Goal: Task Accomplishment & Management: Use online tool/utility

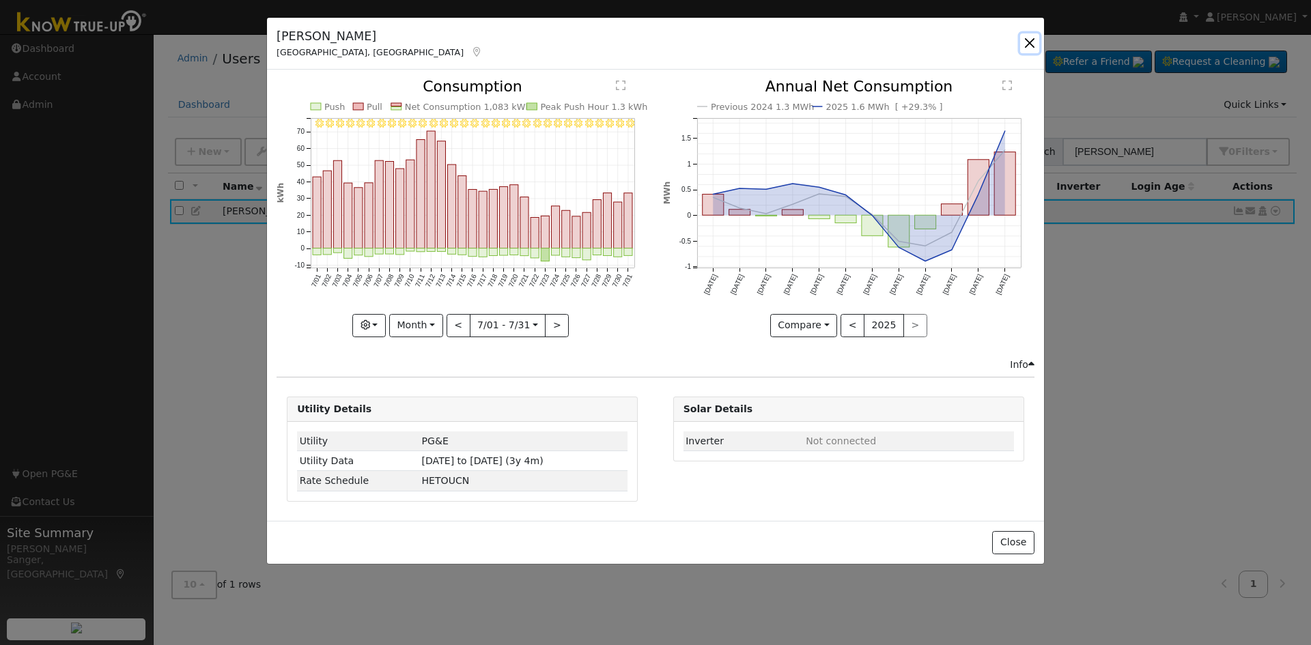
click at [1030, 38] on button "button" at bounding box center [1029, 42] width 19 height 19
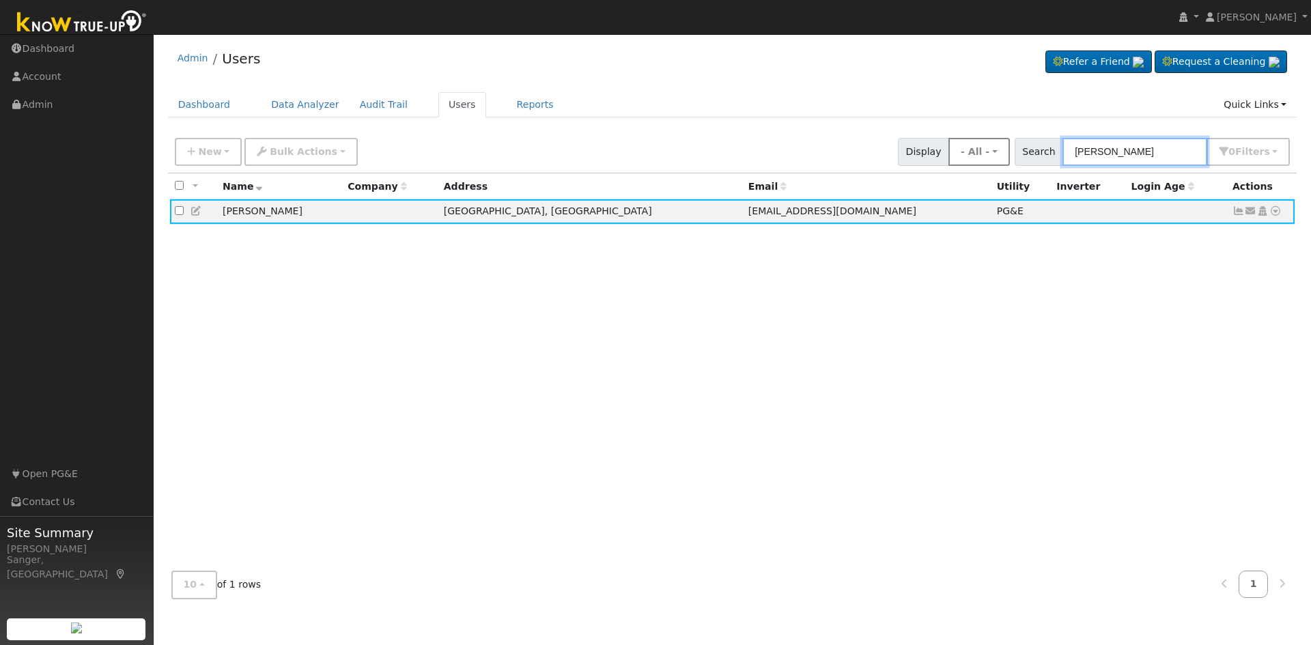
drag, startPoint x: 1173, startPoint y: 149, endPoint x: 1017, endPoint y: 160, distance: 156.7
click at [1017, 160] on div "New Add User Quick Add Quick Connect Quick Convert Lead Bulk Actions Send Email…" at bounding box center [732, 149] width 1120 height 33
paste input "[PERSON_NAME]"
type input "[PERSON_NAME]"
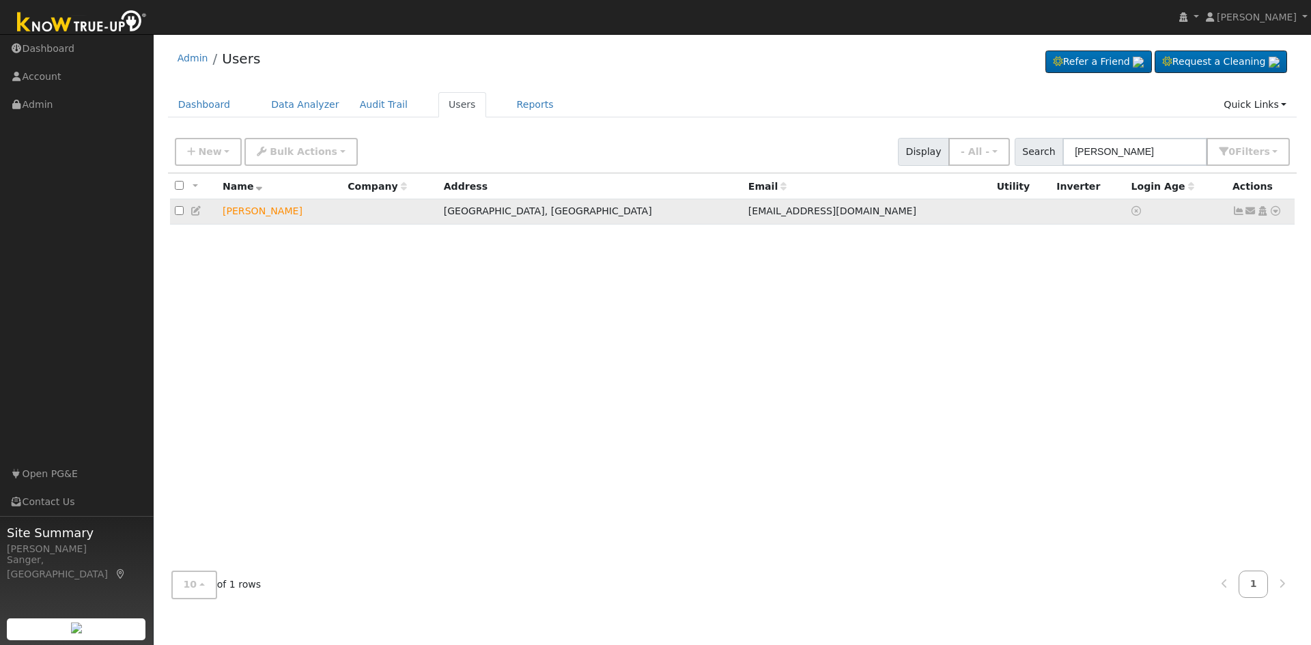
click at [1251, 210] on icon at bounding box center [1250, 211] width 12 height 10
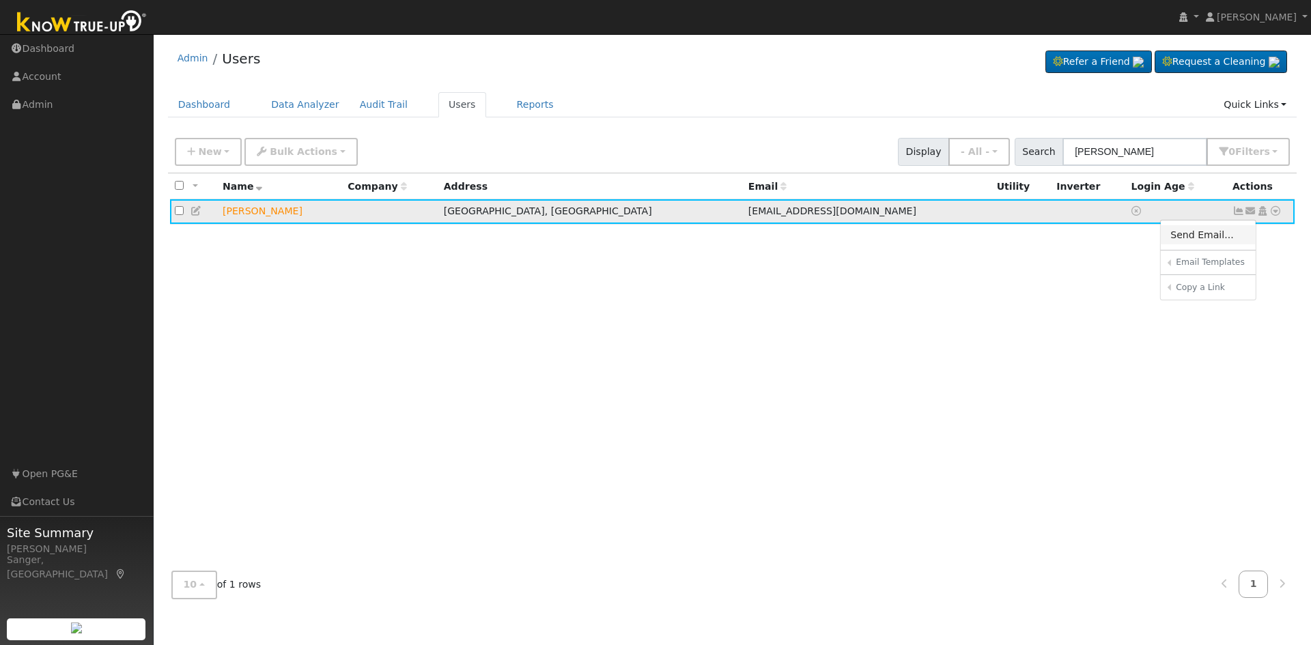
click at [1187, 235] on link "Send Email..." at bounding box center [1207, 234] width 95 height 19
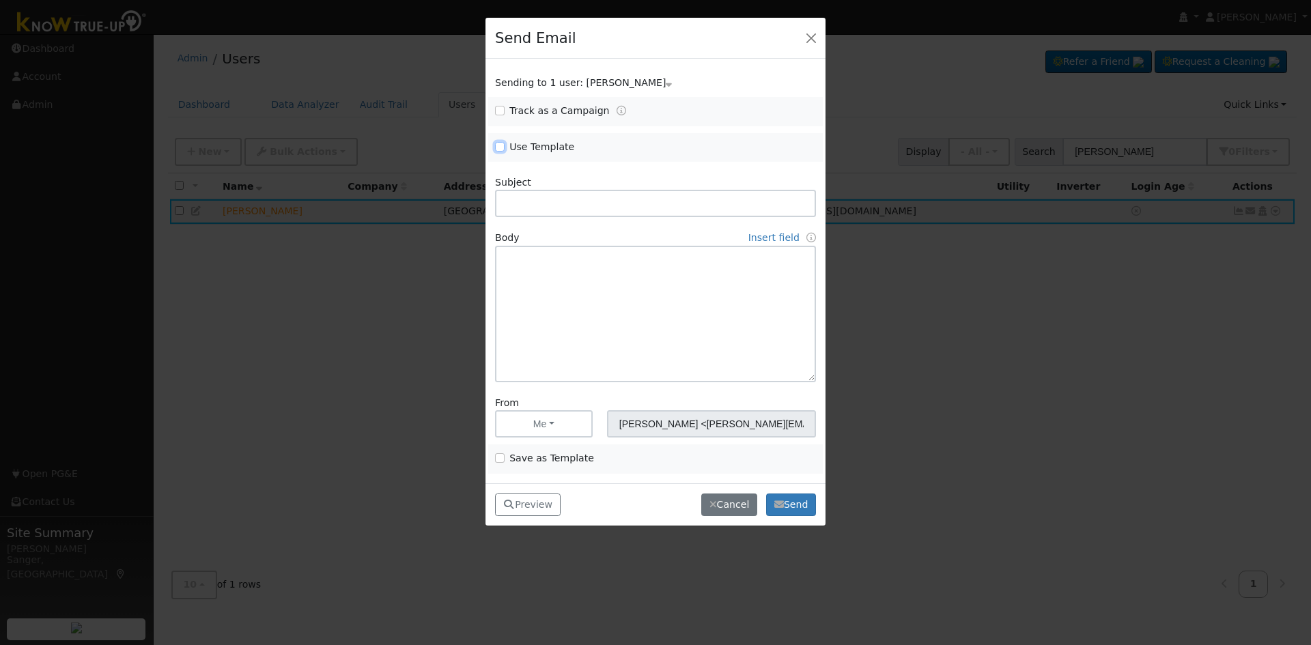
click at [499, 147] on input "Use Template" at bounding box center [500, 147] width 10 height 10
checkbox input "true"
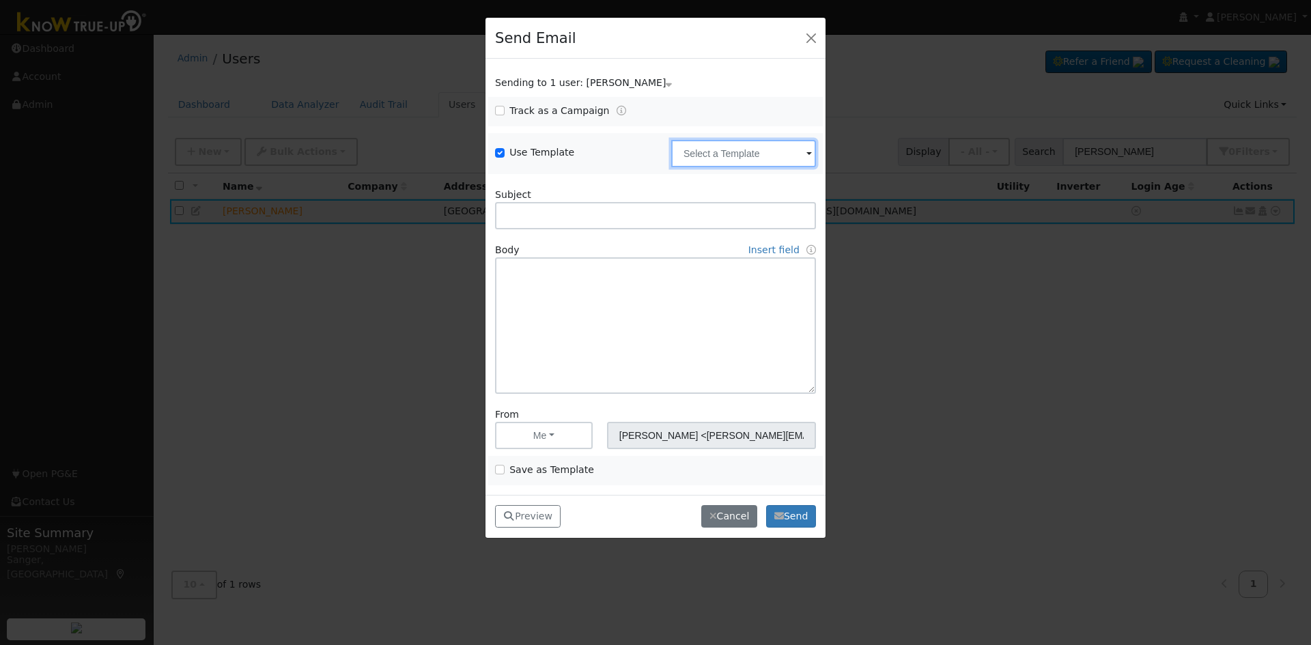
click at [698, 151] on input "text" at bounding box center [743, 153] width 145 height 27
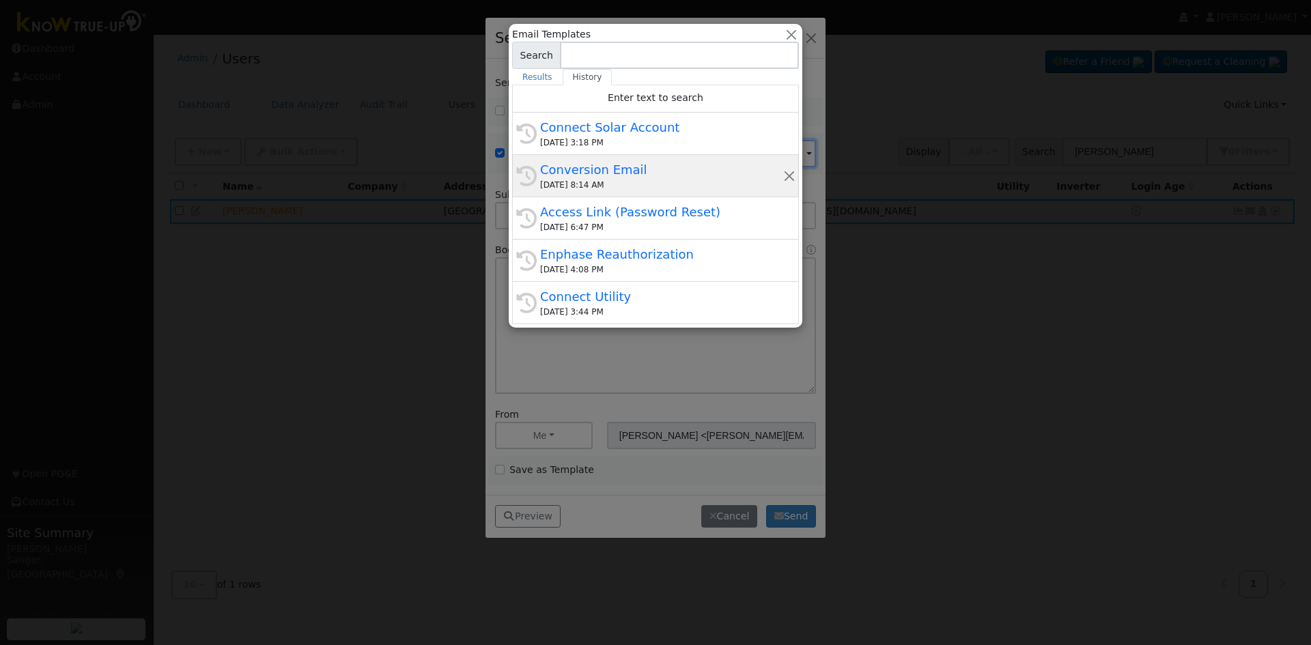
click at [644, 173] on div "Conversion Email" at bounding box center [661, 169] width 243 height 18
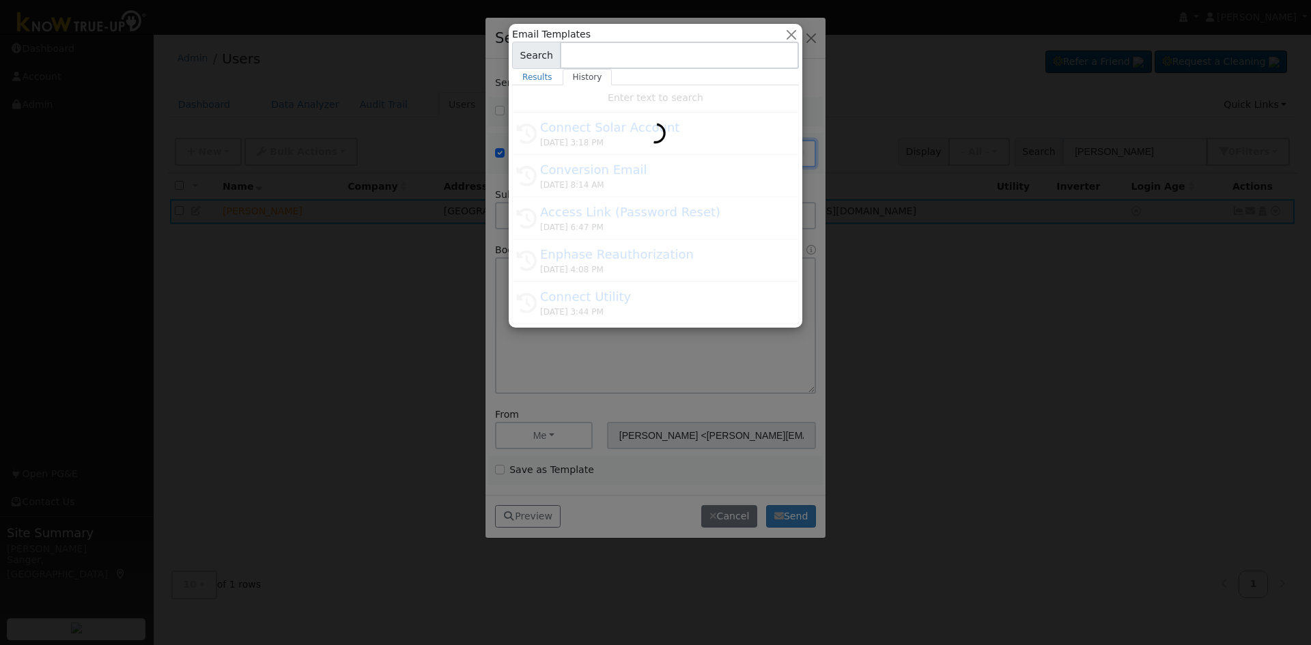
type input "Conversion Email"
type input "Connect Your Utility Account"
type textarea "Dear {user_fname}, The first step is to connect your electric utility account. …"
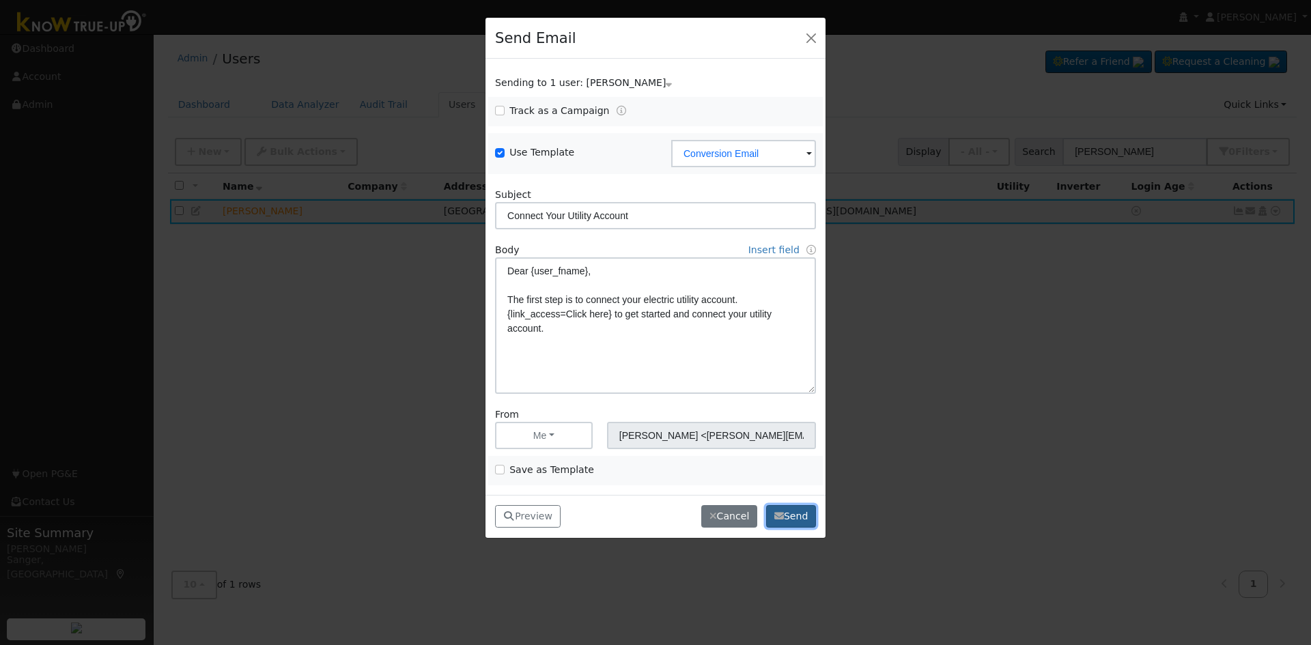
click at [786, 520] on button "Send" at bounding box center [791, 516] width 50 height 23
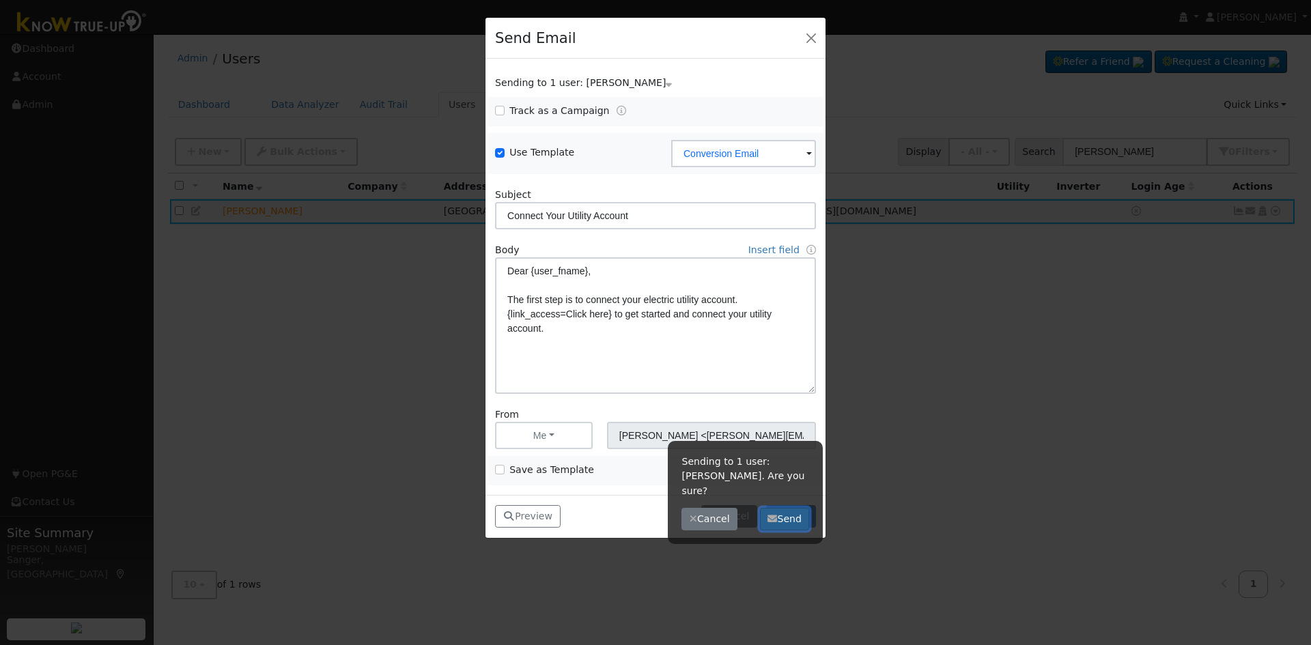
click at [796, 508] on button "Send" at bounding box center [785, 519] width 50 height 23
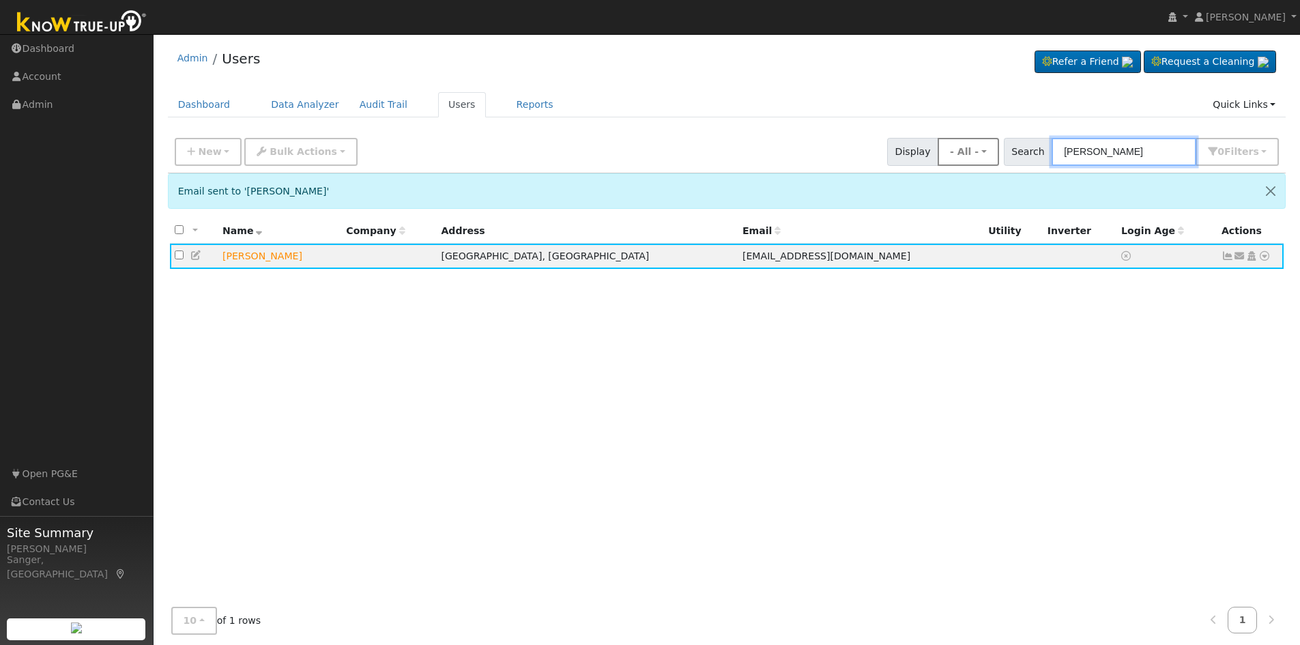
drag, startPoint x: 1132, startPoint y: 150, endPoint x: 982, endPoint y: 152, distance: 150.2
click at [982, 152] on div "New Add User Quick Add Quick Connect Quick Convert Lead Bulk Actions Send Email…" at bounding box center [727, 149] width 1110 height 33
paste input "Munoz"
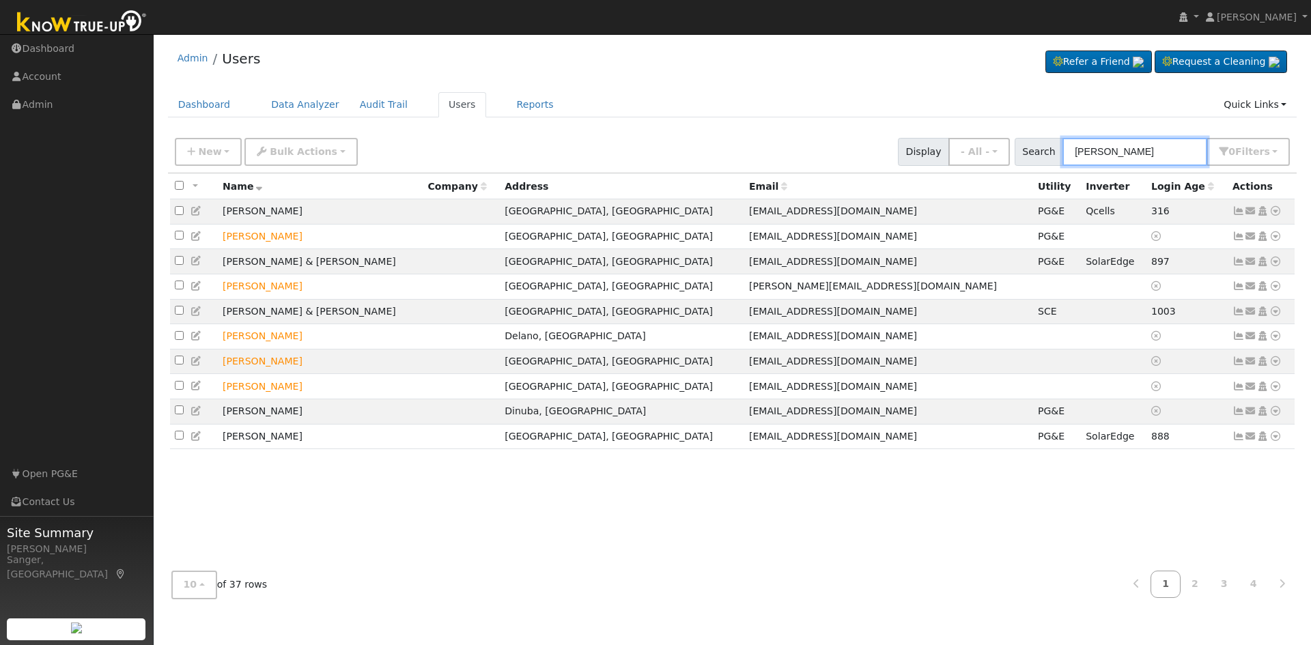
drag, startPoint x: 1121, startPoint y: 148, endPoint x: 1025, endPoint y: 152, distance: 97.0
click at [1025, 152] on div "Search Munoz 0 Filter s My accounts Role Show - All - Show Leads Admin Billing …" at bounding box center [1152, 152] width 281 height 28
paste input "lindeb02@yahoo.com"
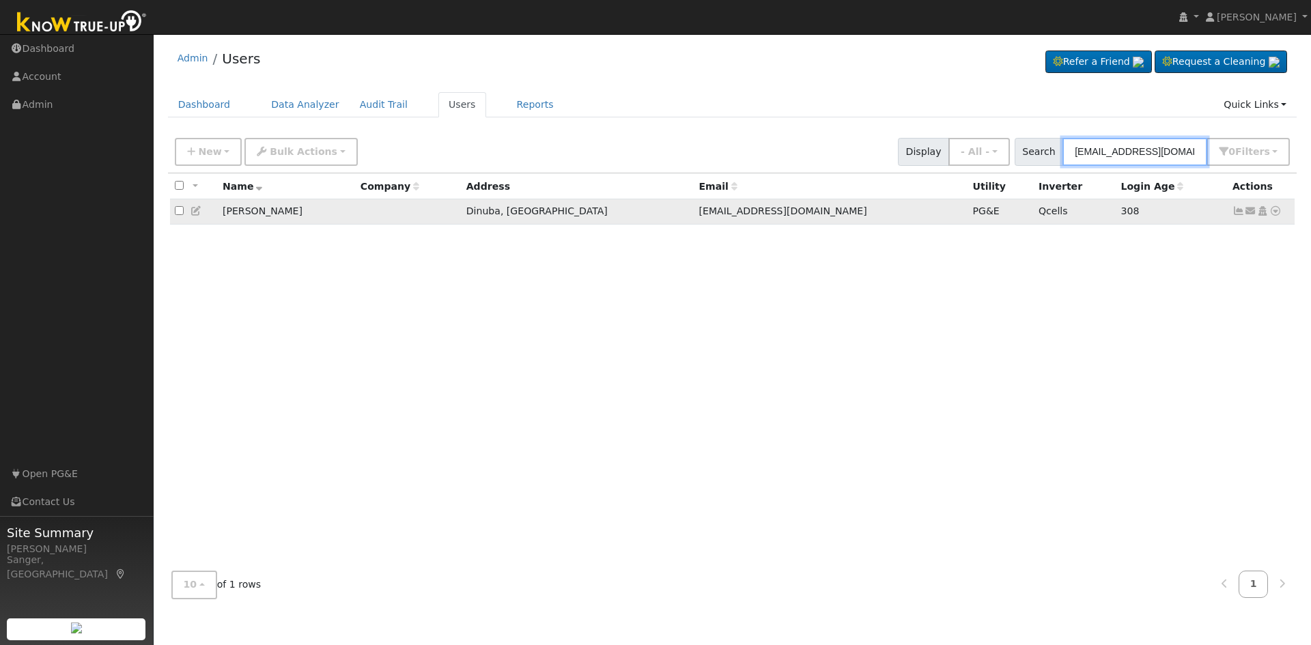
type input "lindeb02@yahoo.com"
click at [1274, 214] on icon at bounding box center [1275, 211] width 12 height 10
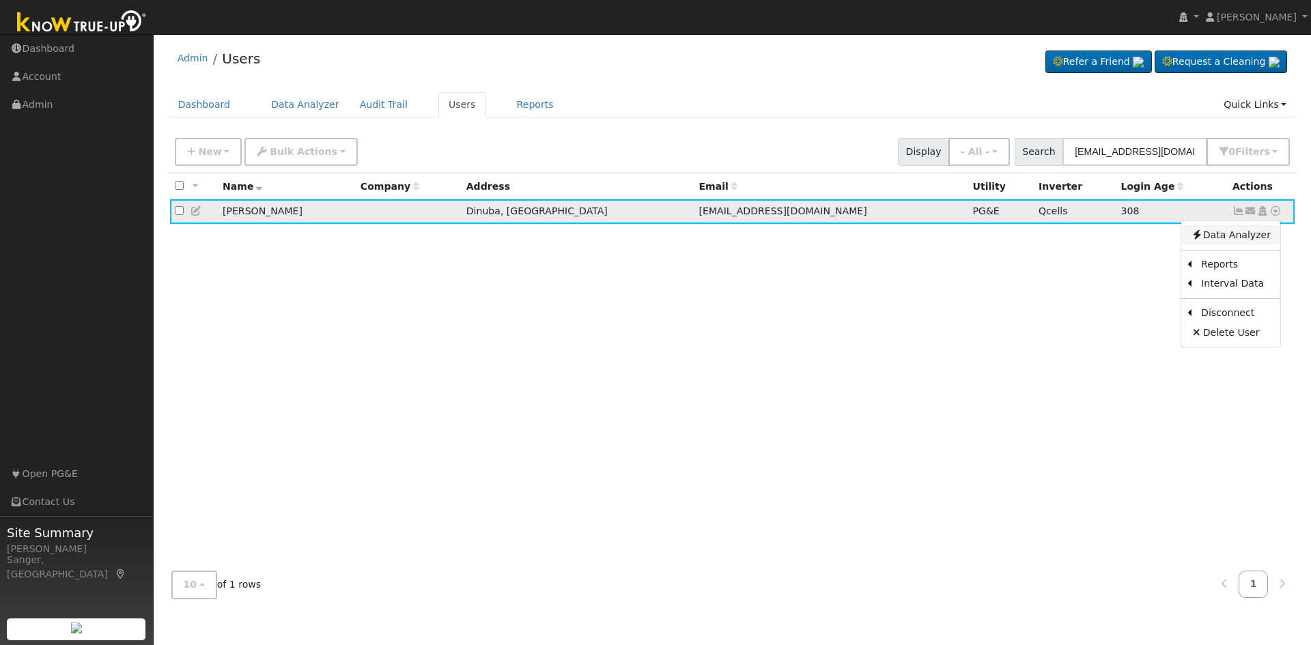
click at [1239, 232] on link "Data Analyzer" at bounding box center [1230, 234] width 99 height 19
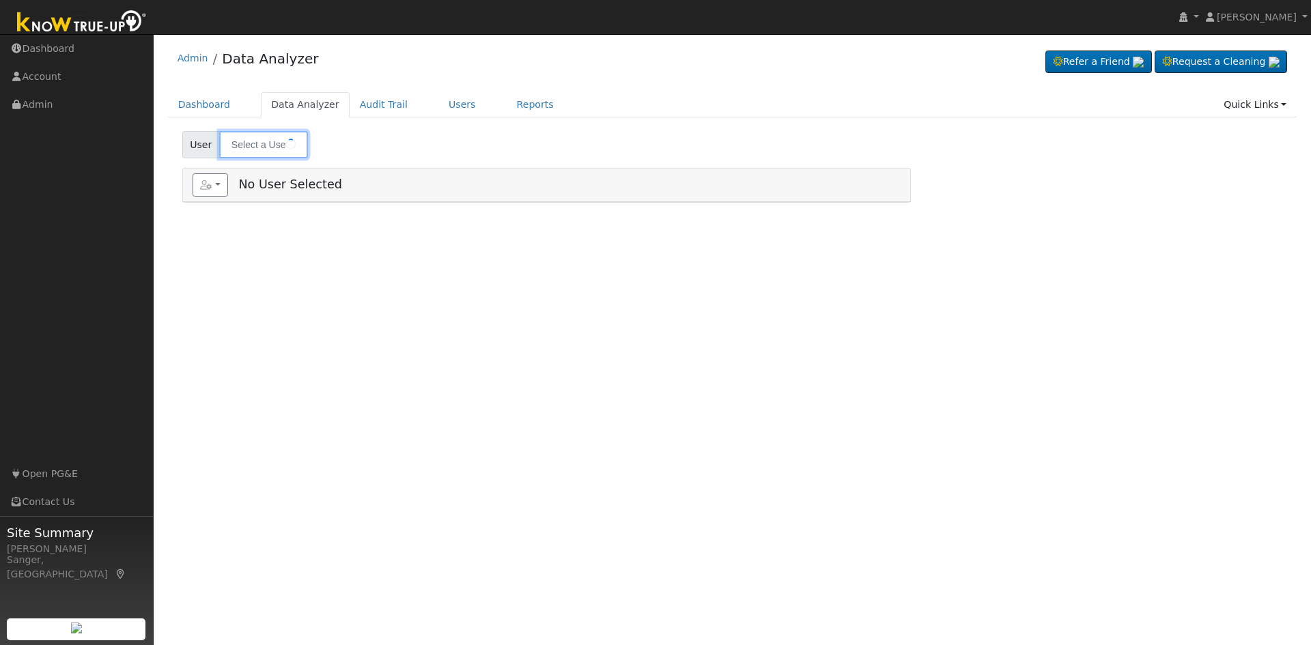
type input "[PERSON_NAME]"
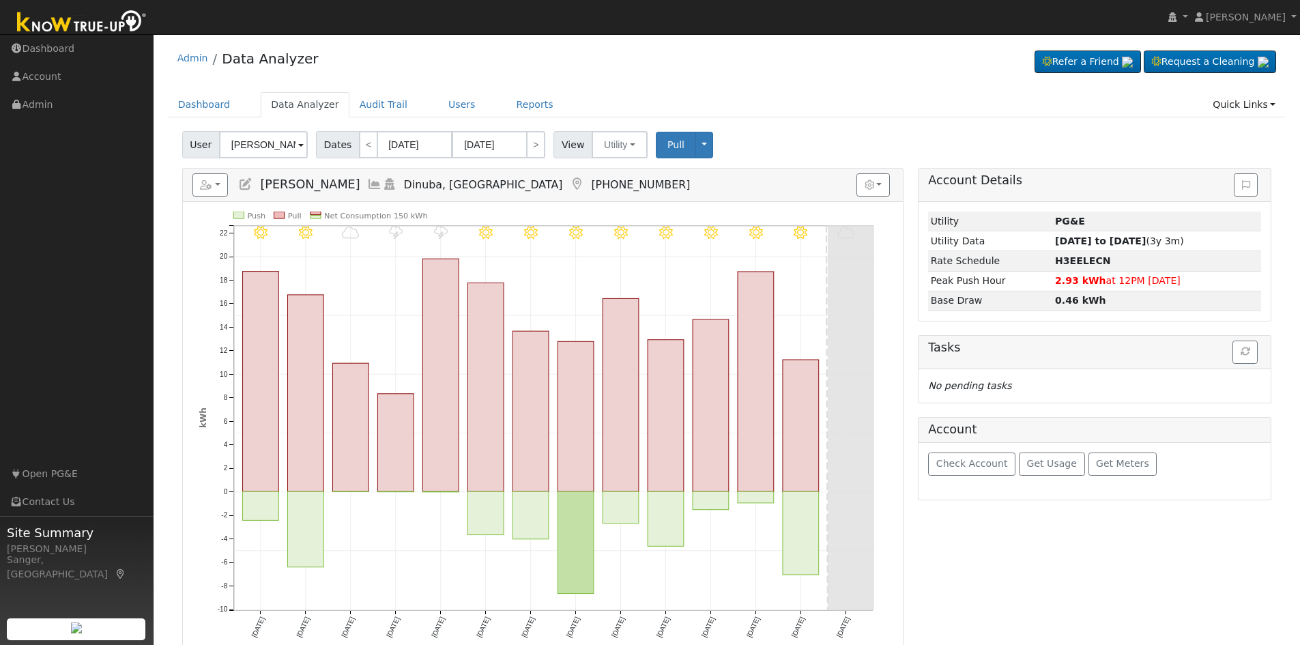
click at [376, 183] on icon at bounding box center [374, 184] width 15 height 12
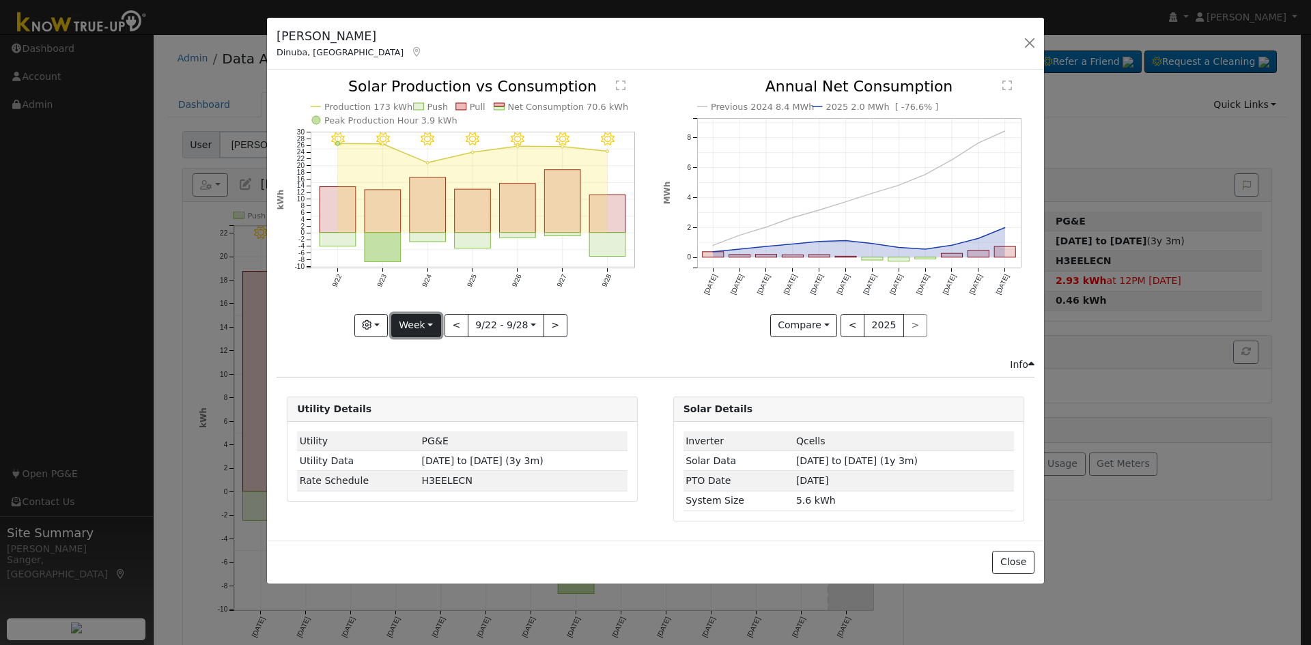
click at [416, 327] on button "Week" at bounding box center [416, 325] width 50 height 23
click at [419, 408] on link "Year" at bounding box center [439, 410] width 95 height 19
type input "[DATE]"
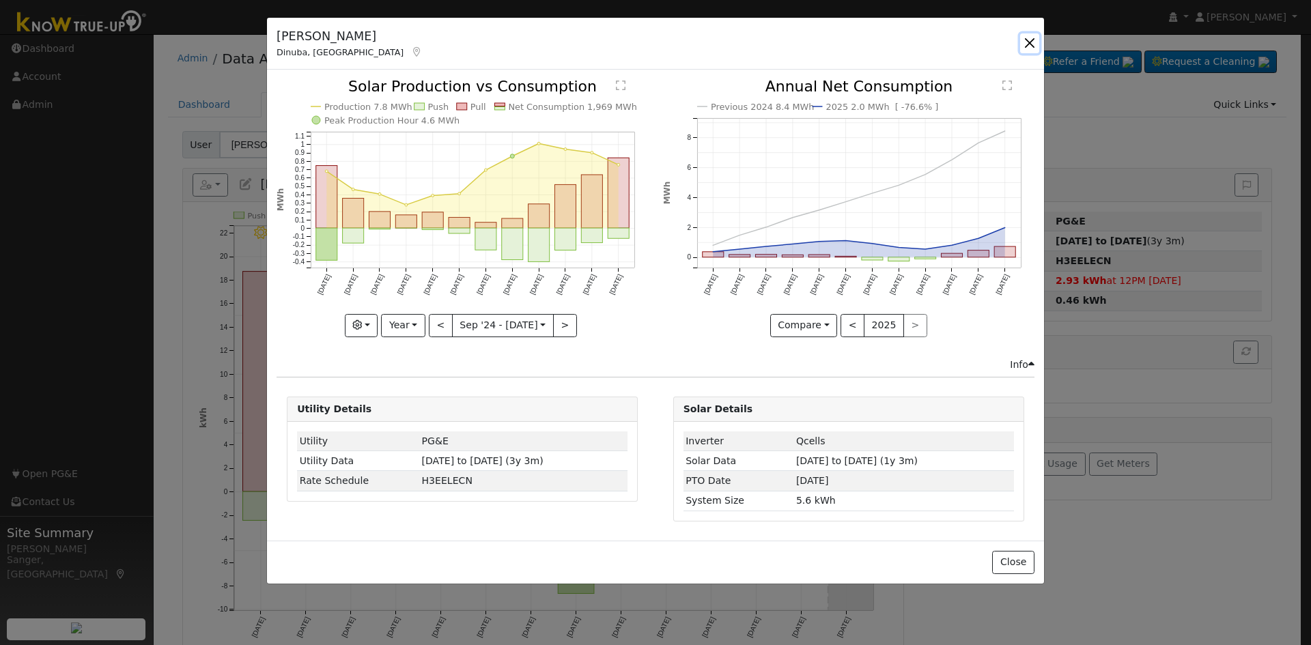
drag, startPoint x: 1031, startPoint y: 42, endPoint x: 900, endPoint y: 25, distance: 132.1
click at [1025, 40] on button "button" at bounding box center [1029, 42] width 19 height 19
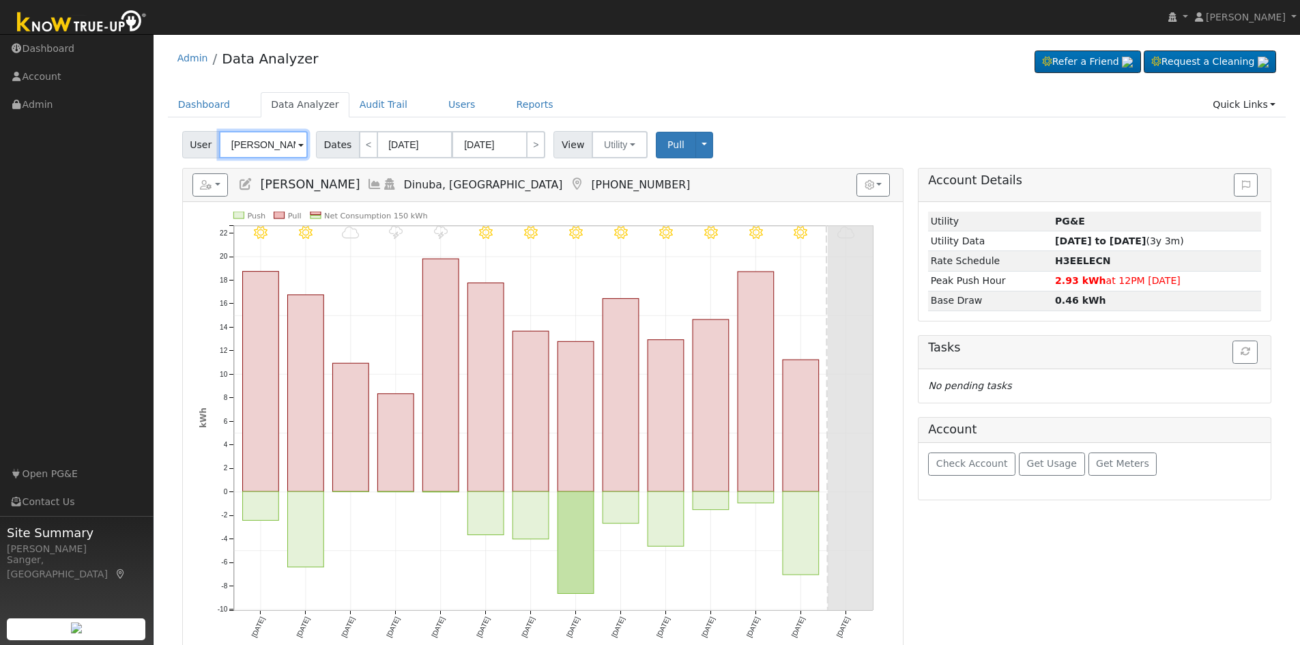
click at [256, 149] on input "[PERSON_NAME]" at bounding box center [263, 144] width 89 height 27
paste input "[PERSON_NAME]"
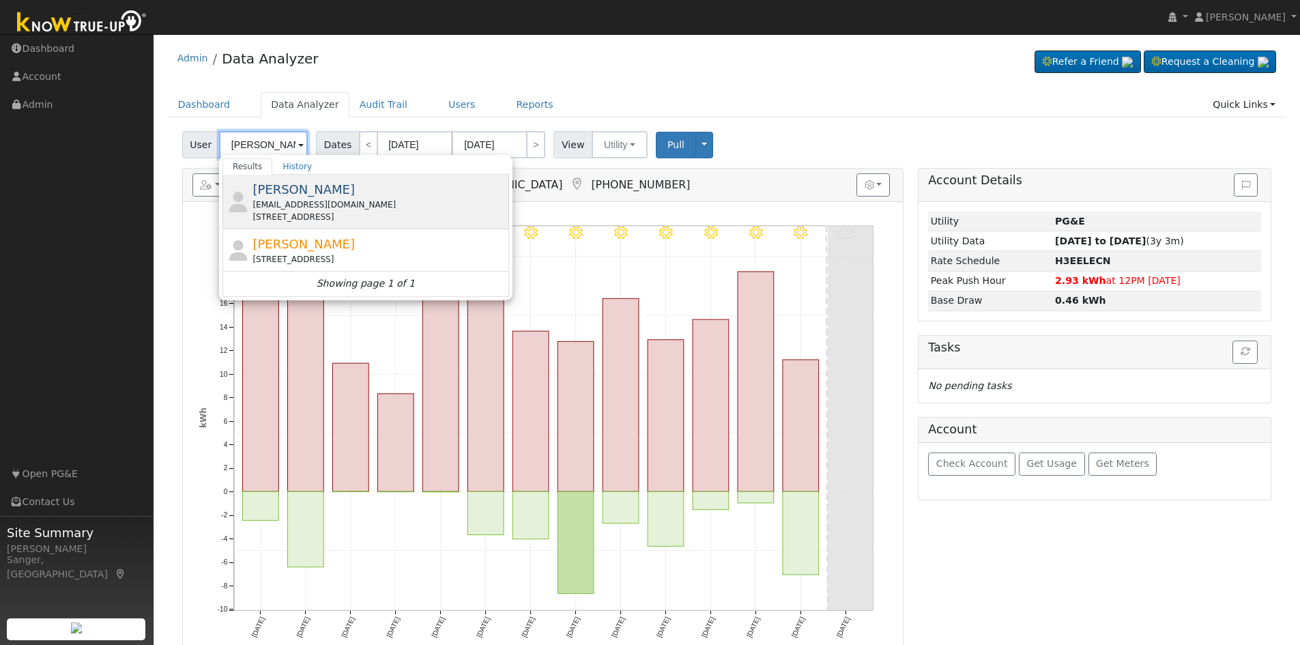
type input "[PERSON_NAME]"
click at [324, 214] on div "[STREET_ADDRESS]" at bounding box center [379, 217] width 253 height 12
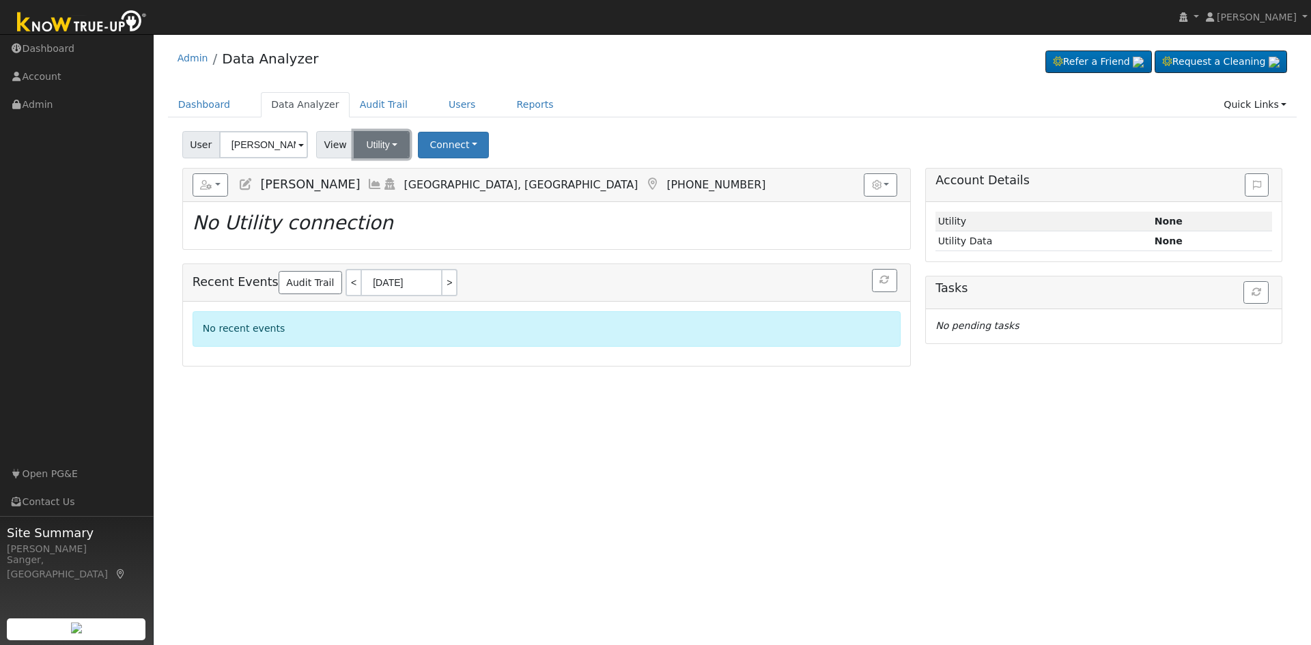
click at [370, 143] on button "Utility" at bounding box center [382, 144] width 56 height 27
click at [586, 144] on div "User [PERSON_NAME] Account Default Account Default Account [STREET_ADDRESS] Pri…" at bounding box center [732, 142] width 1105 height 32
